Goal: Task Accomplishment & Management: Manage account settings

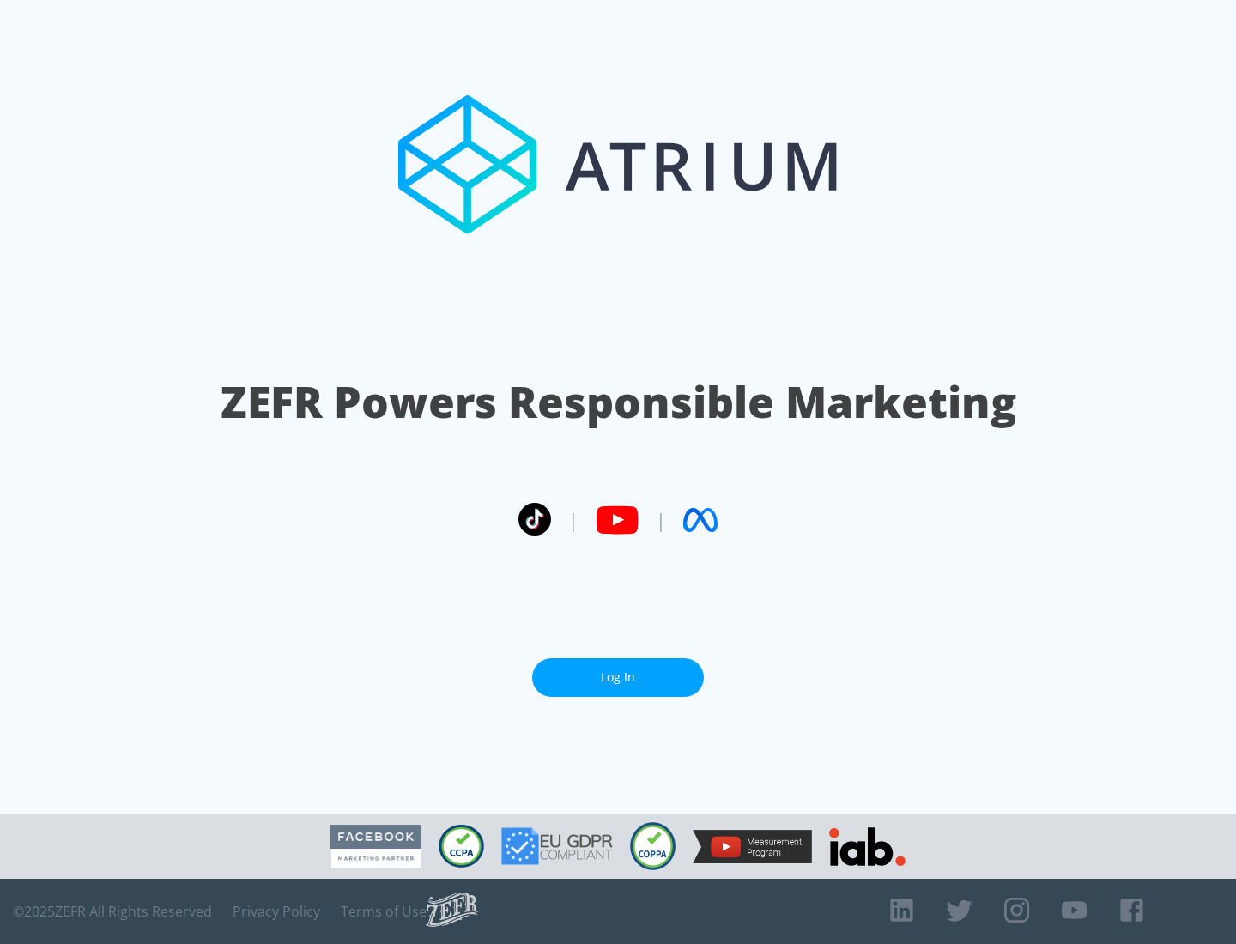
click at [618, 677] on link "Log In" at bounding box center [618, 678] width 172 height 39
